Goal: Information Seeking & Learning: Learn about a topic

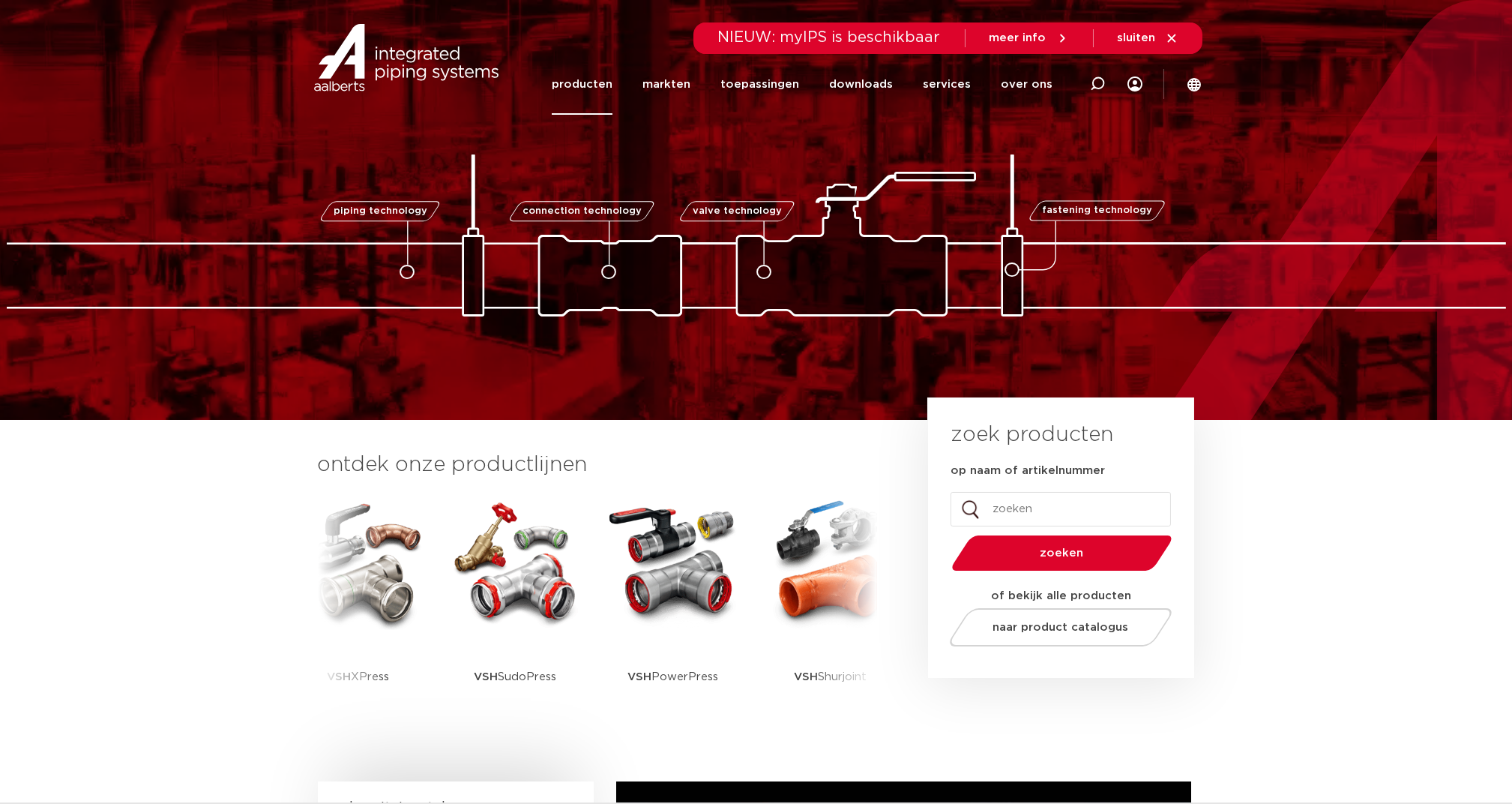
click at [583, 92] on link "producten" at bounding box center [582, 84] width 61 height 61
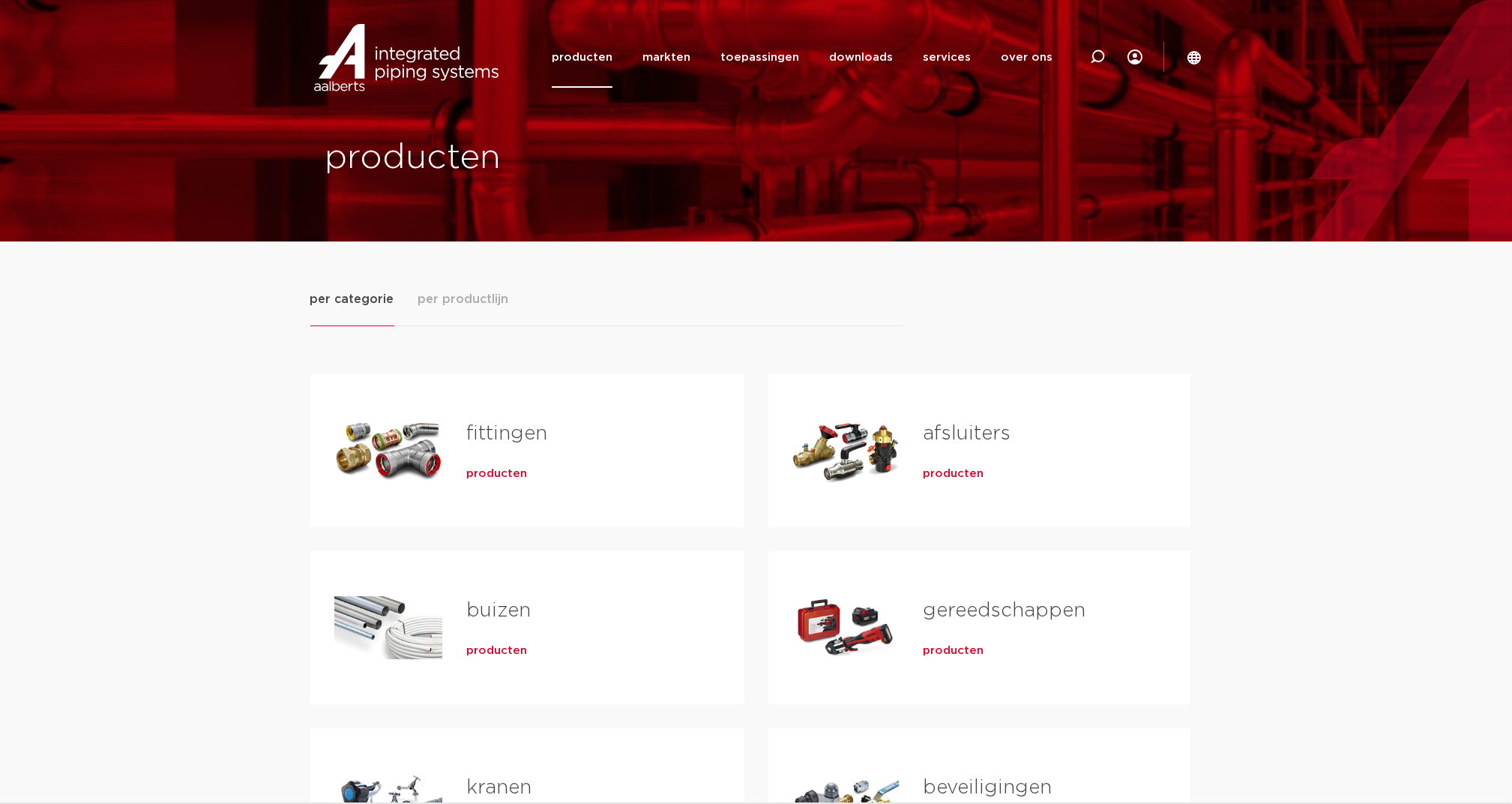
click at [483, 303] on span "per productlijn" at bounding box center [463, 299] width 90 height 18
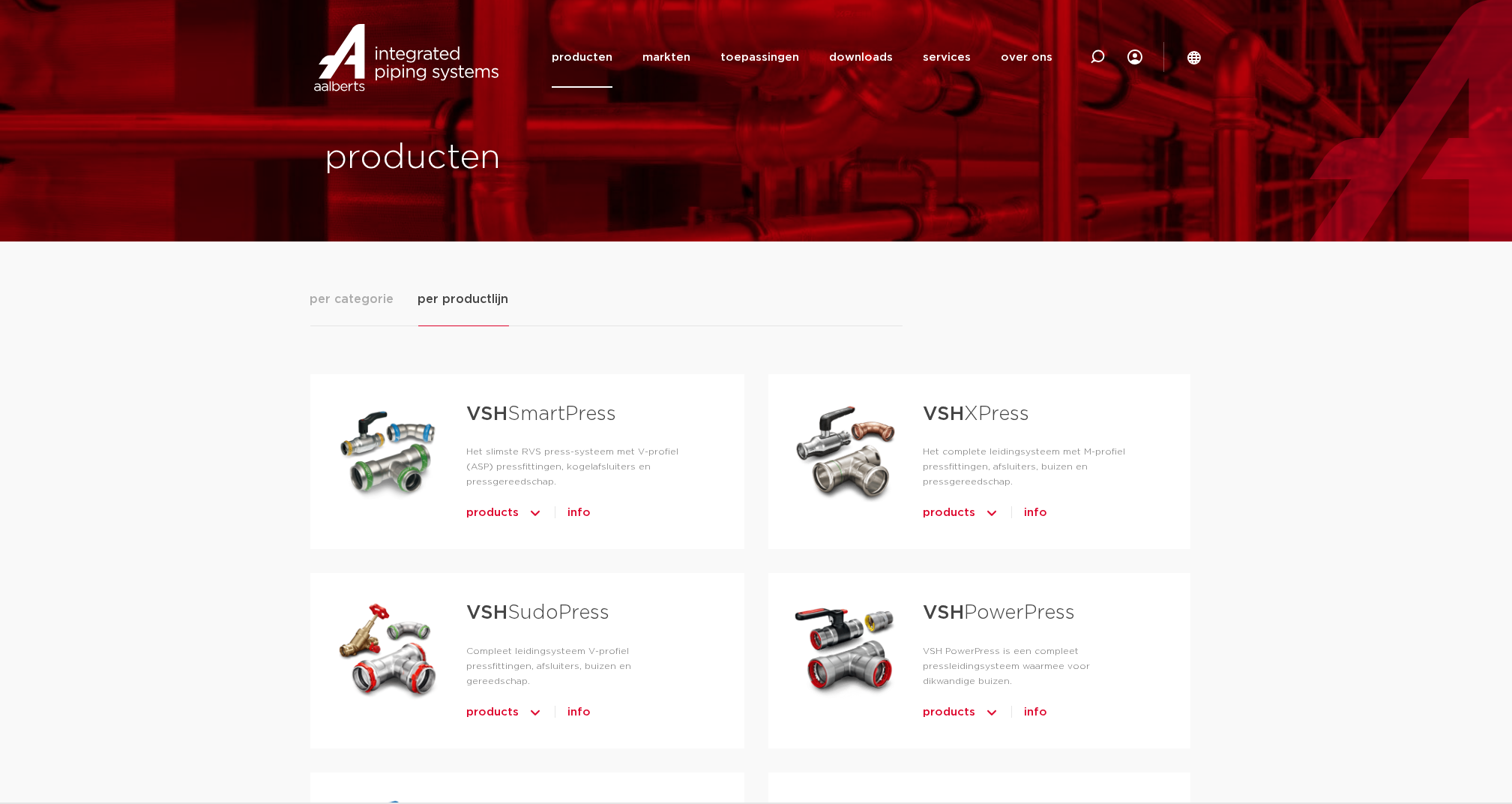
click at [1029, 618] on link "VSH PowerPress" at bounding box center [998, 612] width 152 height 19
